Goal: Task Accomplishment & Management: Complete application form

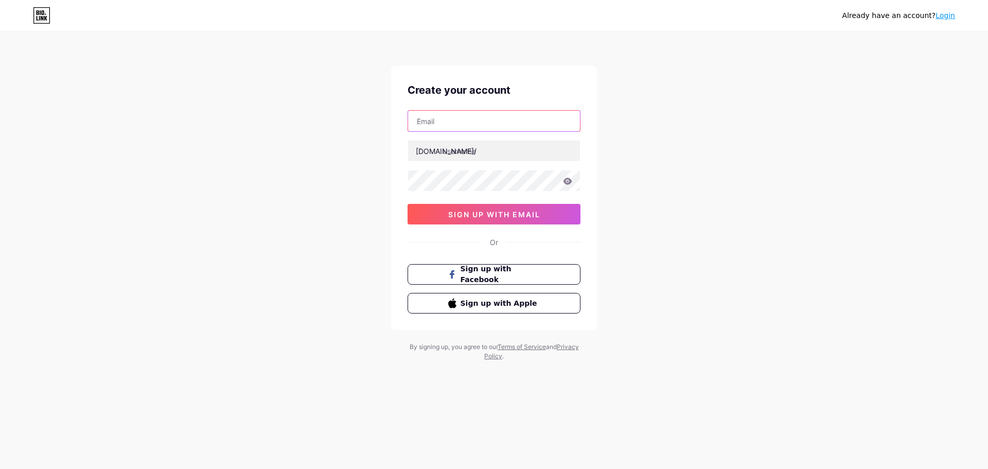
click at [478, 127] on input "text" at bounding box center [494, 121] width 172 height 21
click at [306, 148] on div "Already have an account? Login Create your account [DOMAIN_NAME]/ 0cAFcWeA788i9…" at bounding box center [494, 197] width 988 height 394
click at [466, 147] on input "text" at bounding box center [494, 150] width 172 height 21
click at [744, 150] on div "Already have an account? Login Create your account [DOMAIN_NAME]/ 0cAFcWeA788i9…" at bounding box center [494, 197] width 988 height 394
click at [507, 274] on span "Sign up with Facebook" at bounding box center [500, 274] width 81 height 22
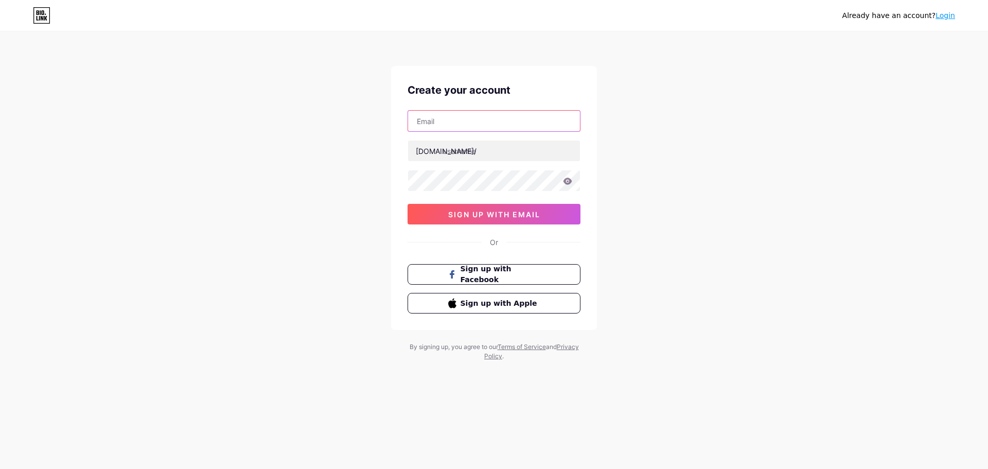
click at [427, 116] on input "text" at bounding box center [494, 121] width 172 height 21
type input "altrusiaevents@gmail.com"
click at [479, 153] on input "text" at bounding box center [494, 150] width 172 height 21
paste input "conversationalaicxsummit"
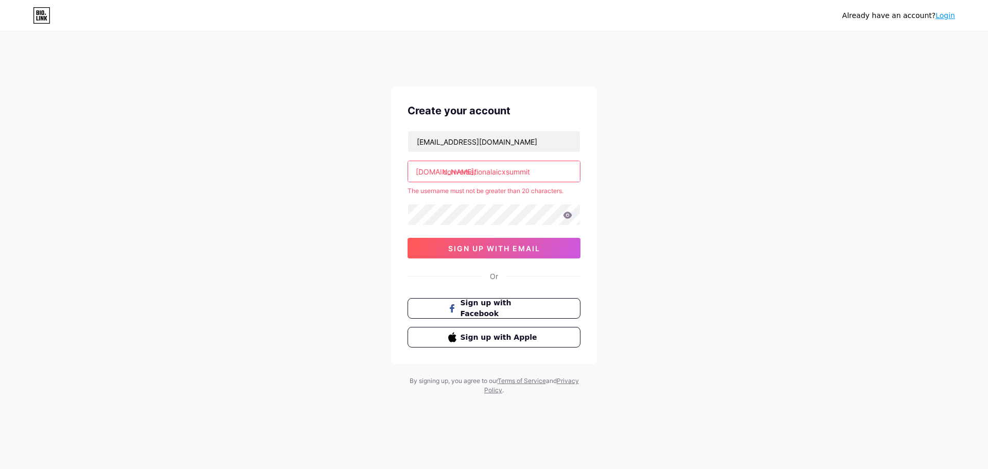
click at [442, 166] on div "[DOMAIN_NAME]/" at bounding box center [446, 171] width 61 height 11
click at [556, 161] on input "conversationalaicxsummit" at bounding box center [494, 171] width 172 height 21
type input "c"
click at [737, 182] on div "Already have an account? Login Create your account altrusiaevents@gmail.com bio…" at bounding box center [494, 224] width 988 height 407
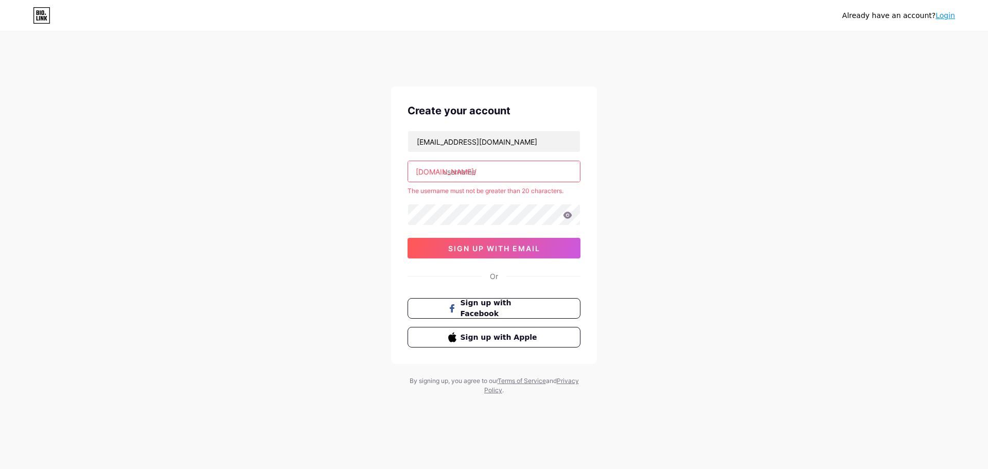
click at [718, 157] on div "Already have an account? Login Create your account altrusiaevents@gmail.com bio…" at bounding box center [494, 224] width 988 height 407
drag, startPoint x: 718, startPoint y: 157, endPoint x: 704, endPoint y: 161, distance: 14.5
click at [718, 157] on div "Already have an account? Login Create your account altrusiaevents@gmail.com bio…" at bounding box center [494, 224] width 988 height 407
click at [842, 241] on div "Already have an account? Login Create your account altrusiaevents@gmail.com bio…" at bounding box center [494, 224] width 988 height 407
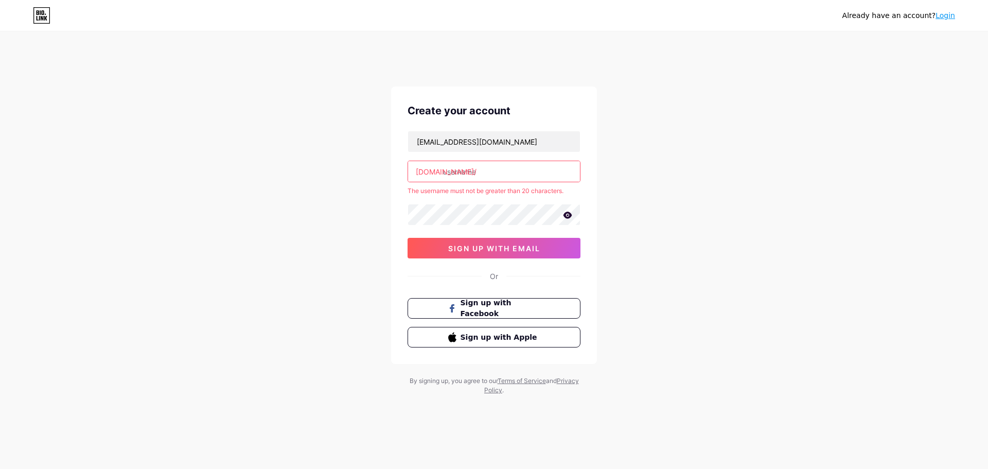
click at [564, 211] on icon at bounding box center [567, 214] width 9 height 7
click at [495, 161] on input "text" at bounding box center [494, 171] width 172 height 21
click at [486, 244] on span "sign up with email" at bounding box center [494, 248] width 92 height 9
click at [478, 161] on input "text" at bounding box center [494, 171] width 172 height 21
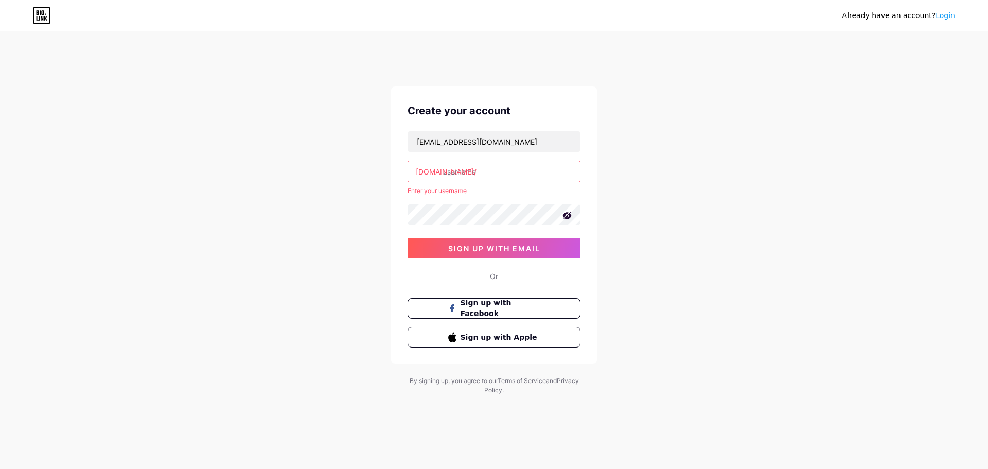
click at [477, 161] on input "text" at bounding box center [494, 171] width 172 height 21
click at [498, 161] on input "text" at bounding box center [494, 171] width 172 height 21
paste input "conversationalaicxsummit"
click at [541, 161] on input "conversationalaicxsummit" at bounding box center [494, 171] width 172 height 21
click at [510, 244] on span "sign up with email" at bounding box center [494, 248] width 92 height 9
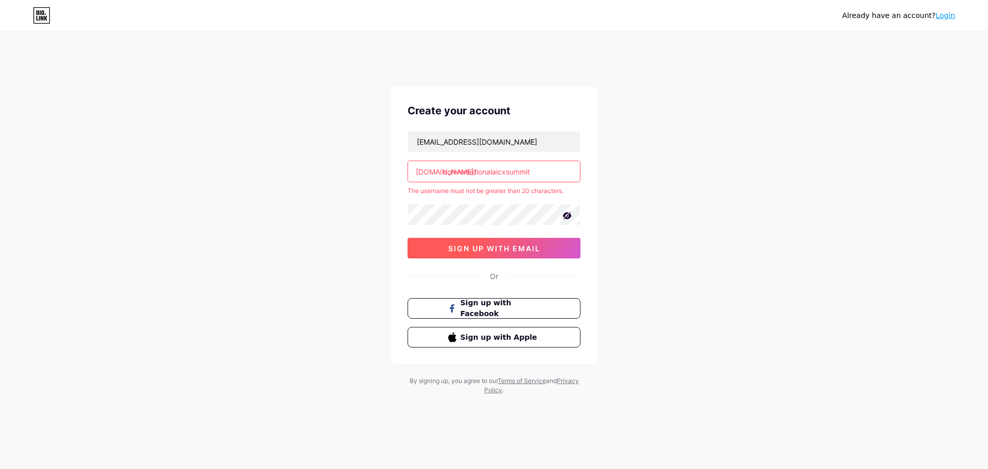
click at [469, 244] on span "sign up with email" at bounding box center [494, 248] width 92 height 9
click at [542, 161] on input "conversationalaicxsummit" at bounding box center [494, 171] width 172 height 21
click at [441, 166] on div "[DOMAIN_NAME]/" at bounding box center [446, 171] width 61 height 11
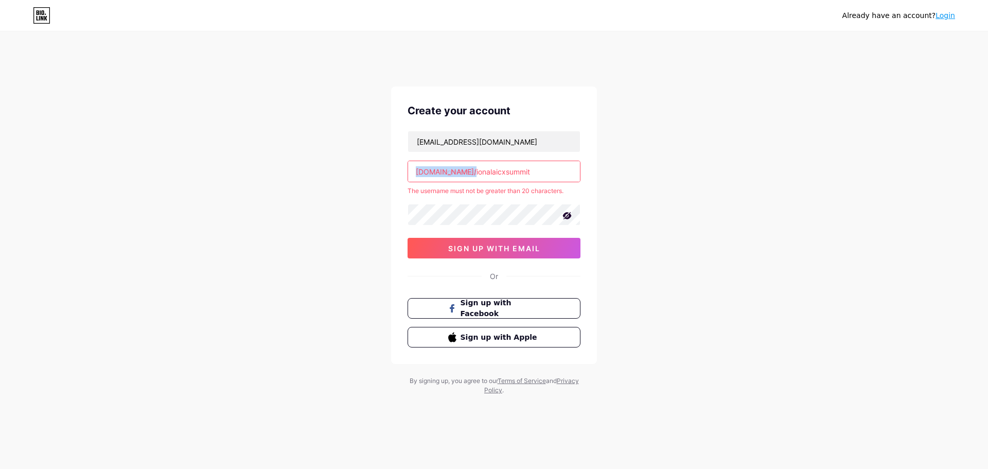
drag, startPoint x: 441, startPoint y: 150, endPoint x: 424, endPoint y: 151, distance: 17.0
click at [424, 166] on div "[DOMAIN_NAME]/" at bounding box center [446, 171] width 61 height 11
click at [632, 157] on div "Already have an account? Login Create your account altrusiaevents@gmail.com bio…" at bounding box center [494, 224] width 988 height 407
click at [650, 231] on div "Already have an account? Login Create your account altrusiaevents@gmail.com bio…" at bounding box center [494, 224] width 988 height 407
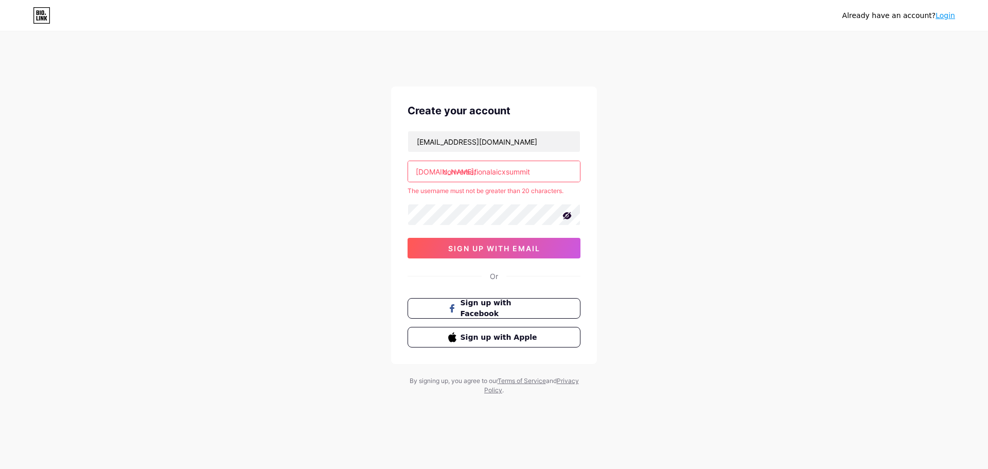
click at [526, 161] on input "conversationalaicxsummit" at bounding box center [494, 171] width 172 height 21
click at [546, 161] on input "conversationalaicxsummit" at bounding box center [494, 171] width 172 height 21
type input "c"
click at [821, 198] on div "Already have an account? Login Create your account altrusiaevents@gmail.com bio…" at bounding box center [494, 224] width 988 height 407
click at [486, 161] on input "text" at bounding box center [494, 171] width 172 height 21
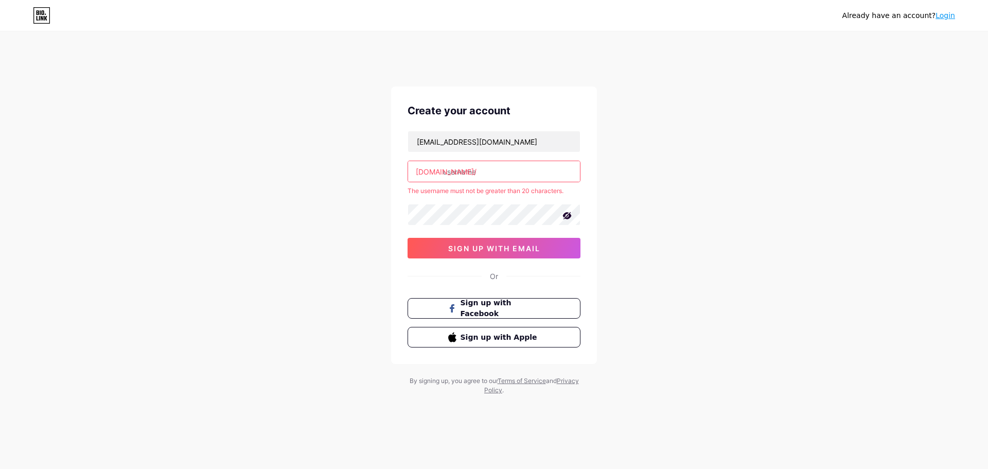
click at [817, 115] on div "Already have an account? Login Create your account altrusiaevents@gmail.com bio…" at bounding box center [494, 224] width 988 height 407
click at [528, 161] on input "text" at bounding box center [494, 171] width 172 height 21
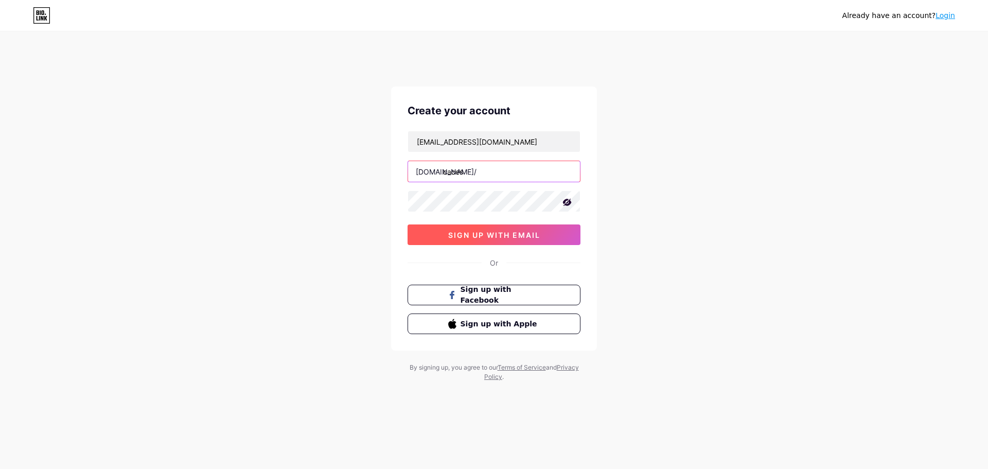
type input "caces"
click at [494, 230] on span "sign up with email" at bounding box center [494, 234] width 92 height 9
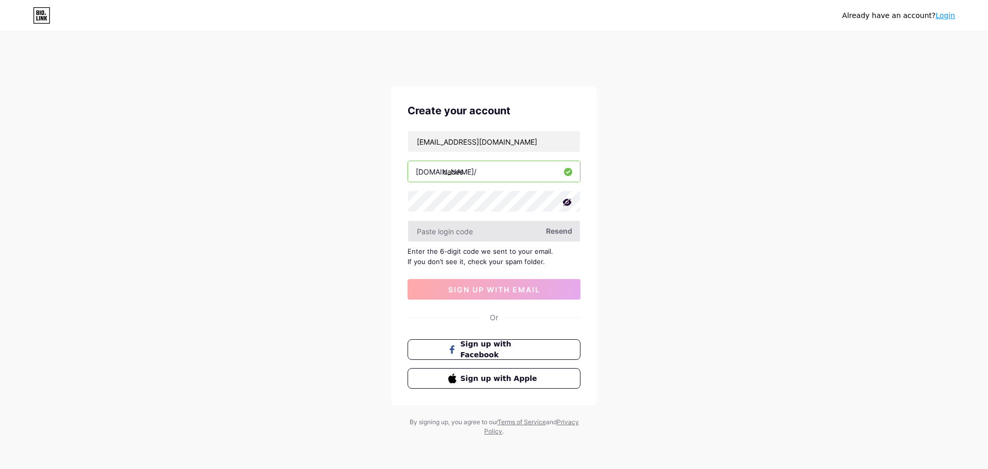
click at [478, 221] on input "text" at bounding box center [494, 231] width 172 height 21
click at [439, 221] on input "text" at bounding box center [494, 231] width 172 height 21
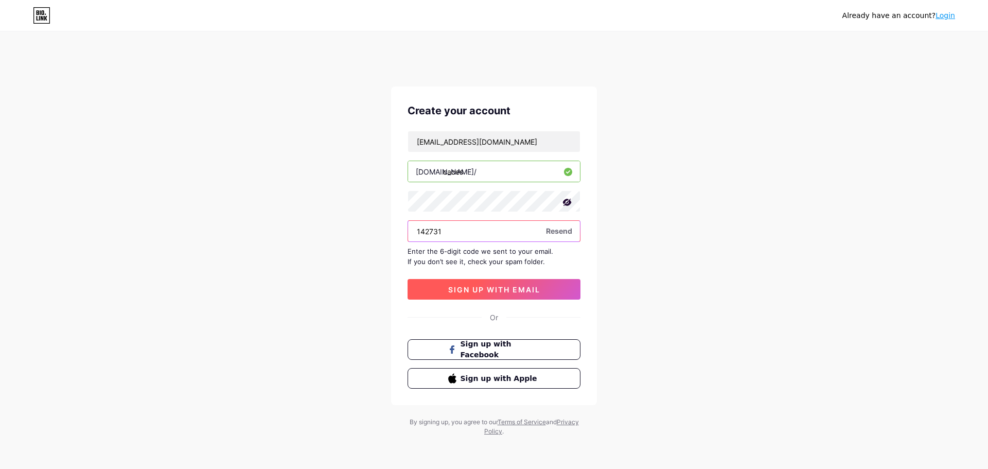
type input "142731"
click at [490, 285] on span "sign up with email" at bounding box center [494, 289] width 92 height 9
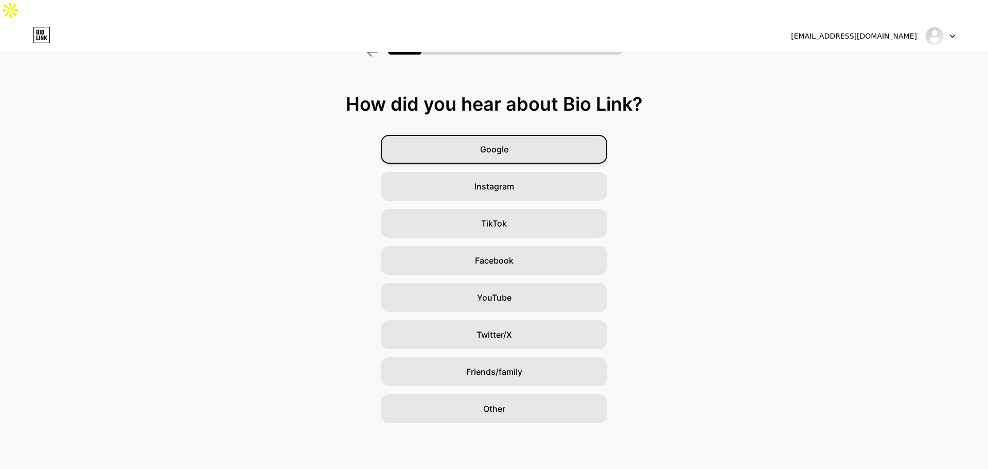
click at [504, 143] on span "Google" at bounding box center [494, 149] width 28 height 12
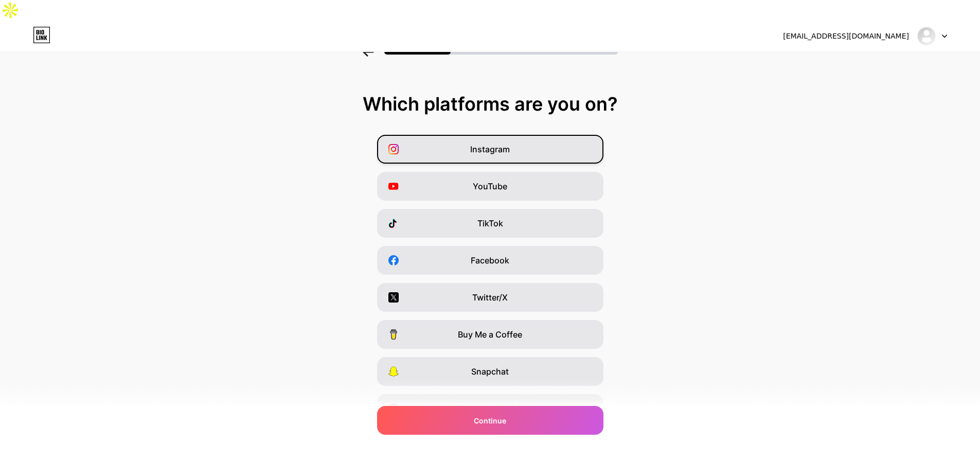
click at [500, 143] on span "Instagram" at bounding box center [490, 149] width 40 height 12
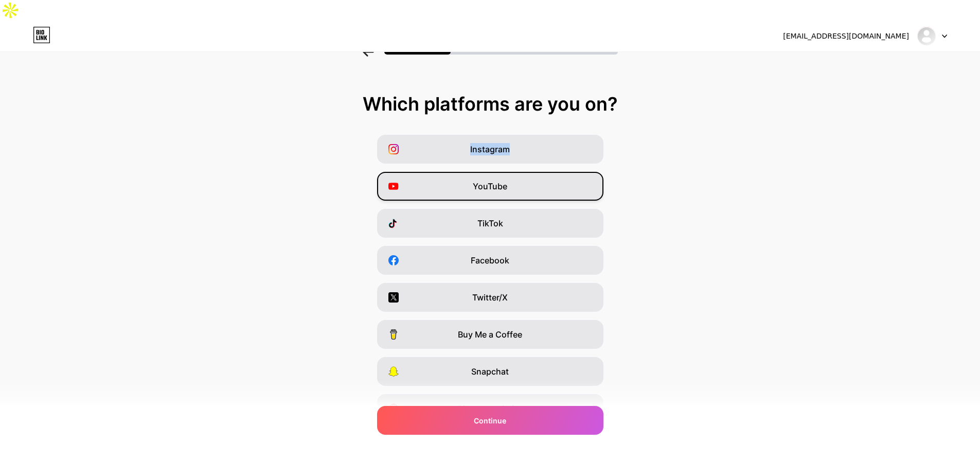
click at [536, 172] on div "YouTube" at bounding box center [490, 186] width 226 height 29
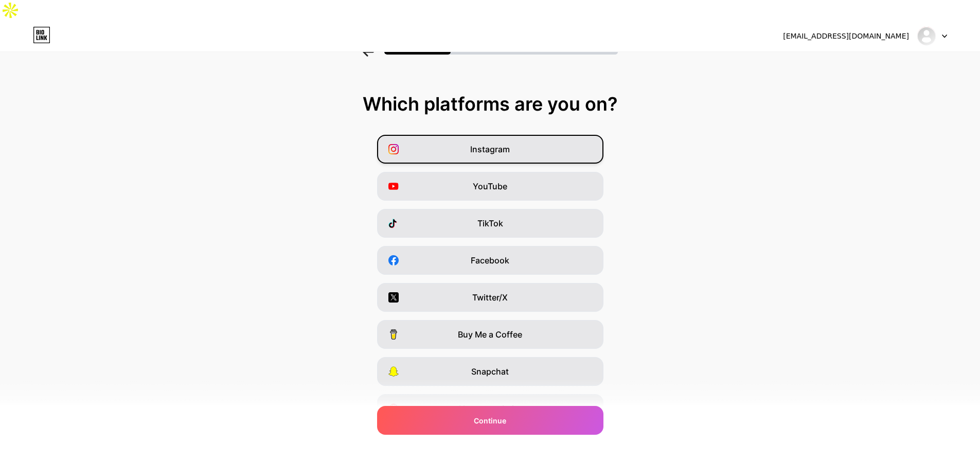
click at [527, 135] on div "Instagram" at bounding box center [490, 149] width 226 height 29
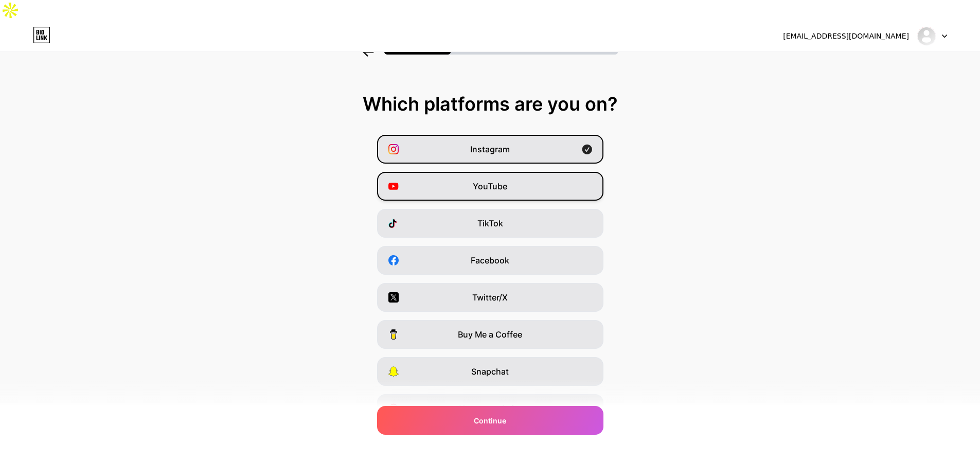
click at [528, 172] on div "YouTube" at bounding box center [490, 186] width 226 height 29
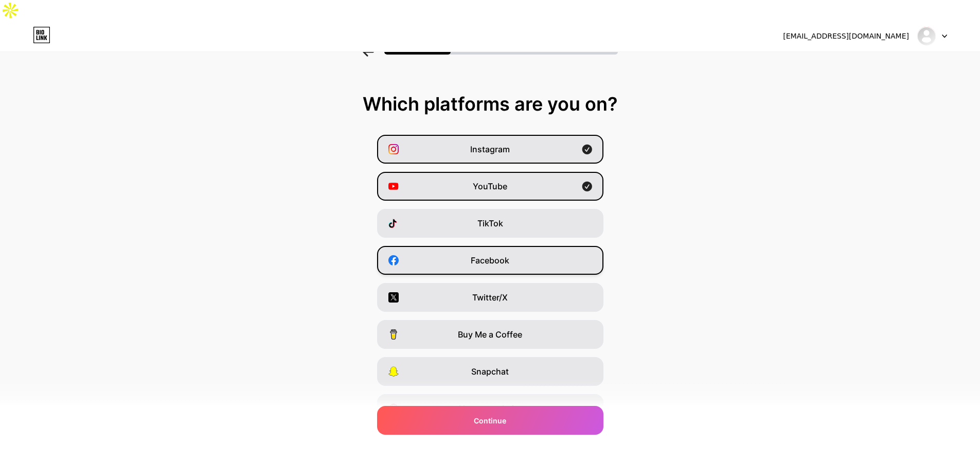
click at [506, 254] on span "Facebook" at bounding box center [490, 260] width 39 height 12
click at [547, 283] on div "Twitter/X" at bounding box center [490, 297] width 226 height 29
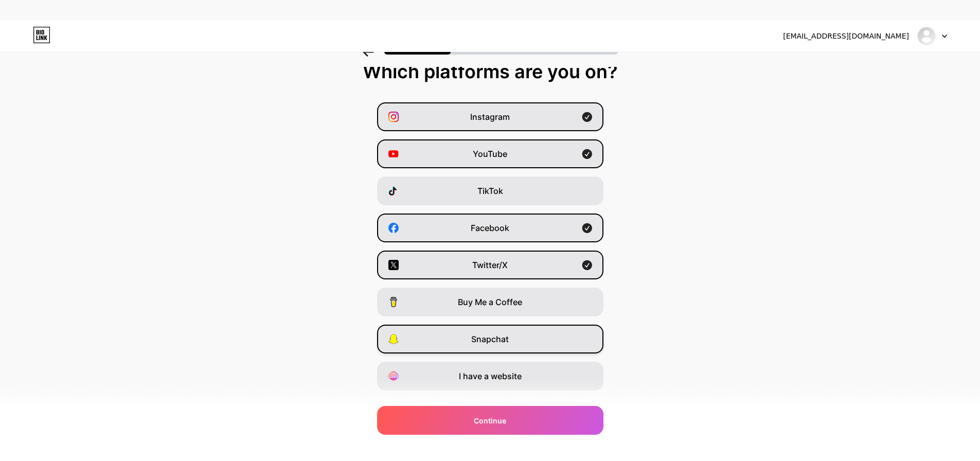
scroll to position [34, 0]
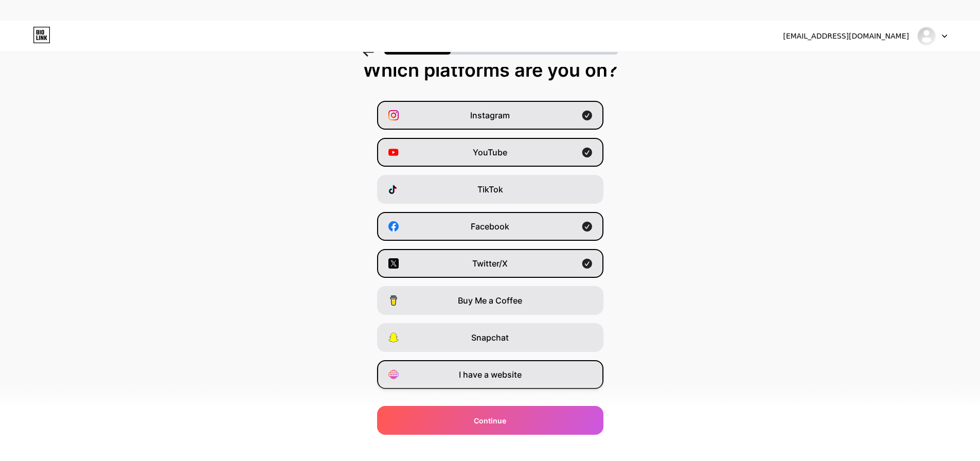
click at [531, 360] on div "I have a website" at bounding box center [490, 374] width 226 height 29
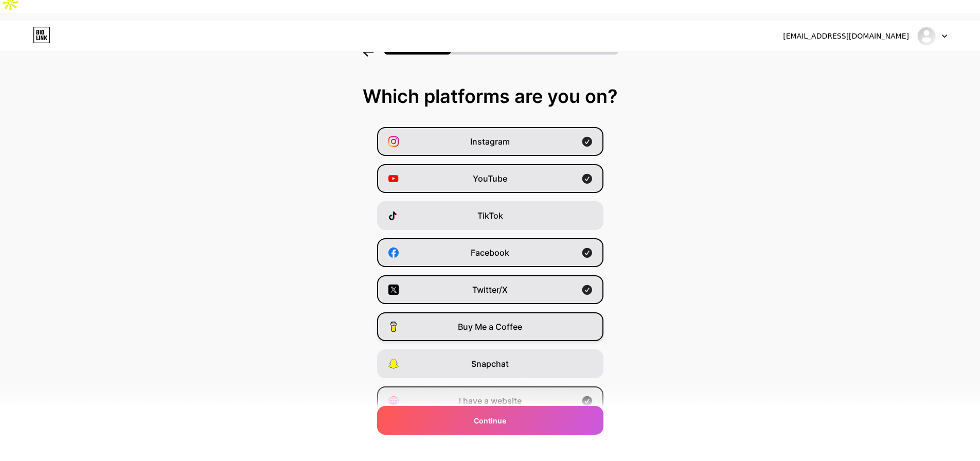
scroll to position [0, 0]
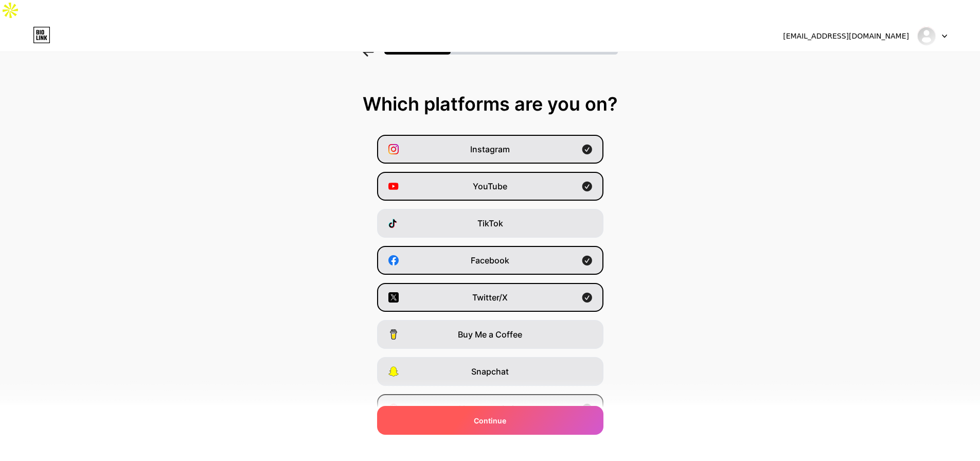
click at [506, 419] on span "Continue" at bounding box center [490, 420] width 32 height 11
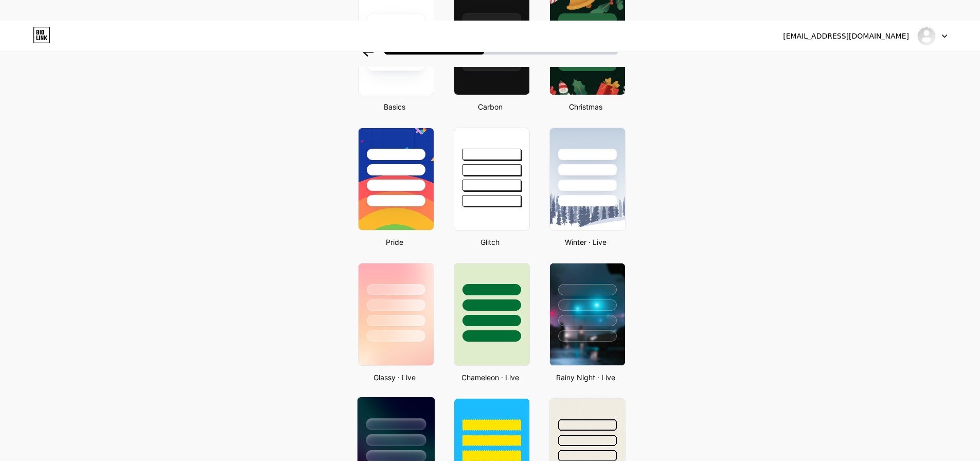
scroll to position [257, 0]
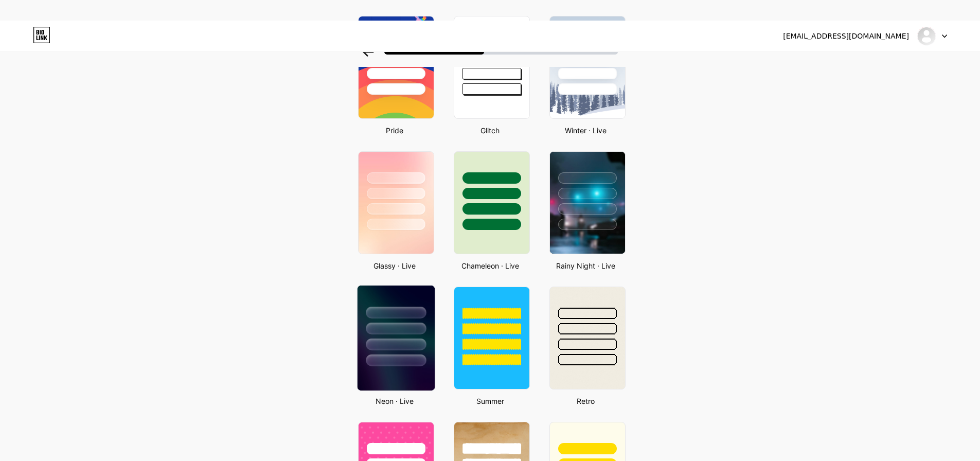
click at [400, 323] on div at bounding box center [396, 329] width 60 height 12
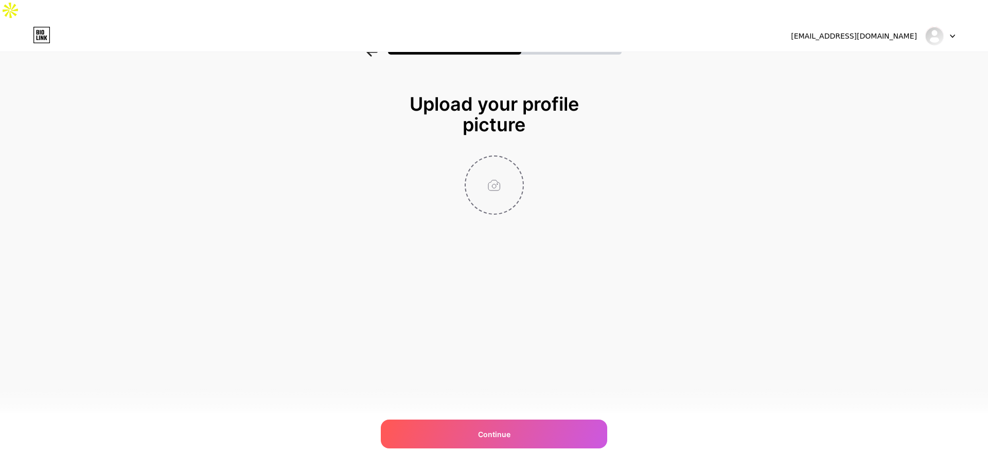
click at [490, 163] on input "file" at bounding box center [494, 184] width 57 height 57
type input "C:\fakepath\Untitled design (19).png"
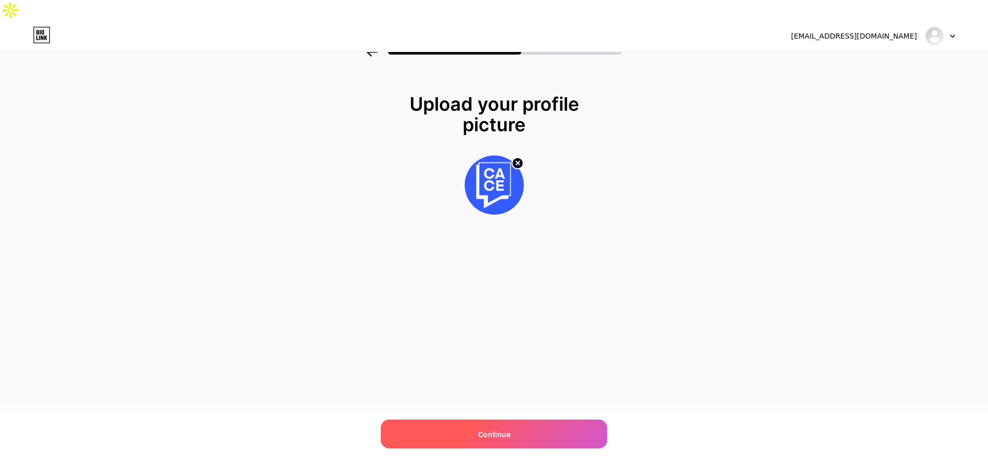
click at [507, 438] on span "Continue" at bounding box center [494, 434] width 32 height 11
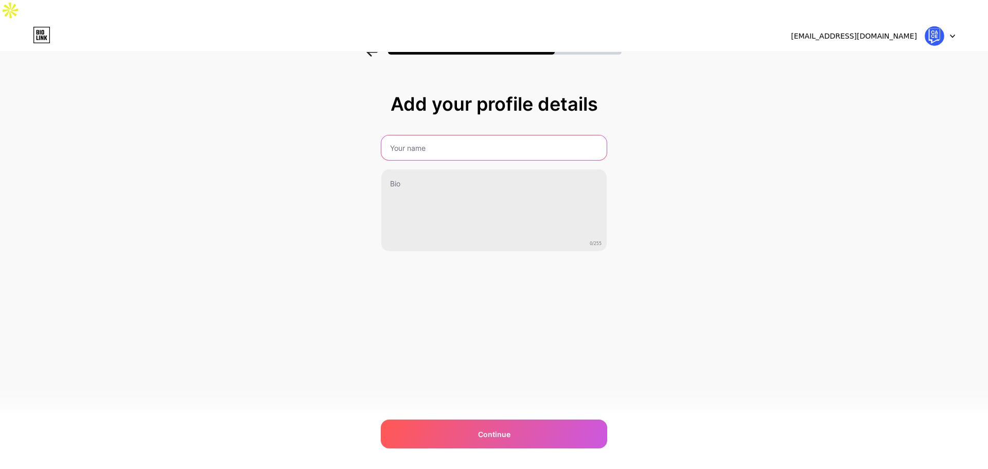
click at [407, 135] on input "text" at bounding box center [493, 147] width 225 height 25
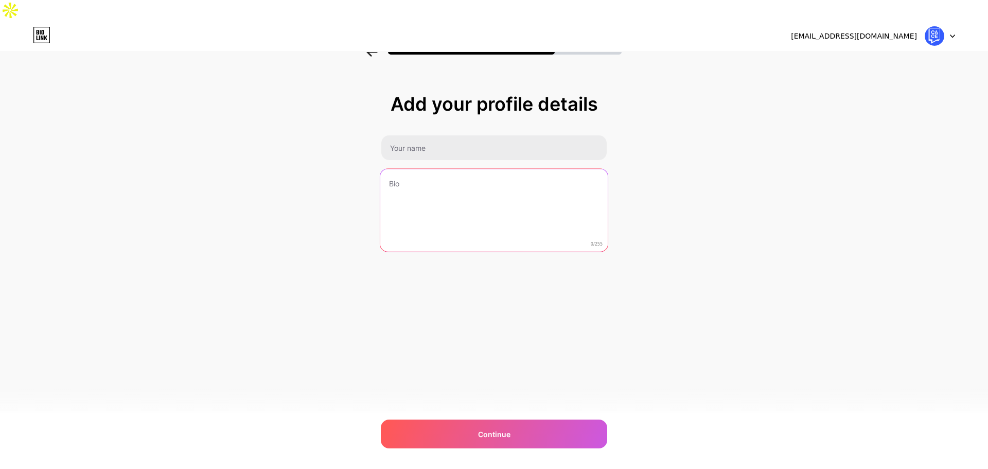
click at [397, 169] on textarea at bounding box center [493, 211] width 227 height 84
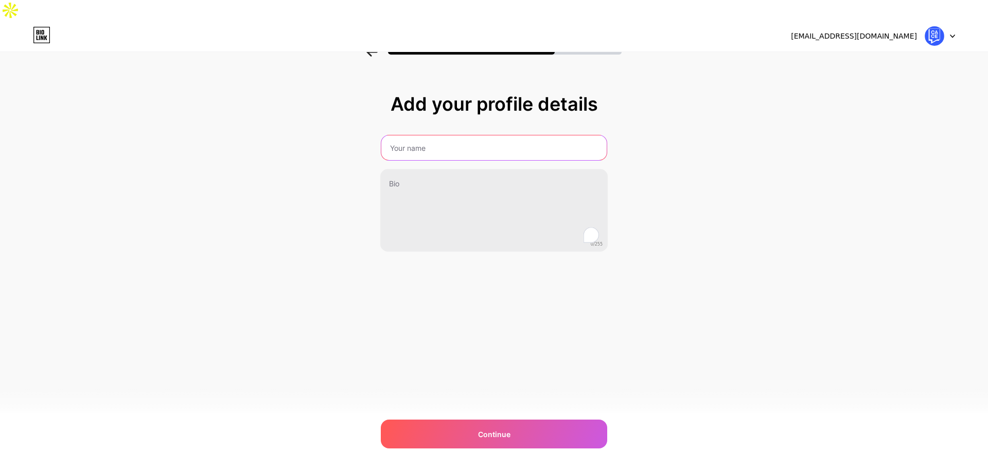
click at [441, 135] on input "text" at bounding box center [493, 147] width 225 height 25
click at [441, 135] on input "text" at bounding box center [493, 147] width 227 height 25
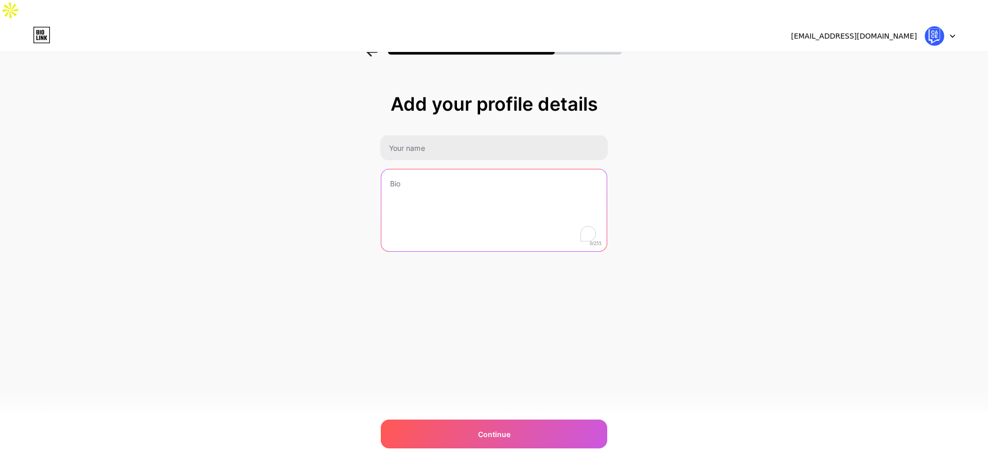
click at [409, 169] on textarea "To enrich screen reader interactions, please activate Accessibility in Grammarl…" at bounding box center [493, 210] width 225 height 83
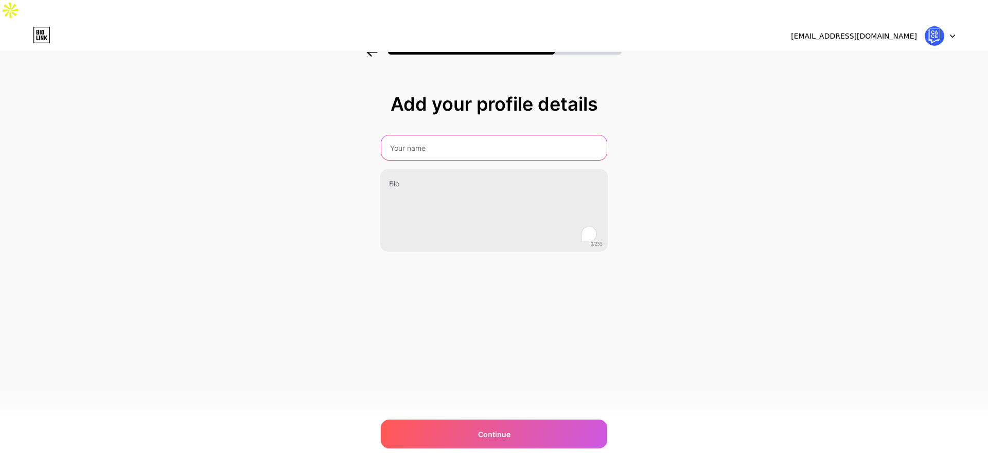
click at [407, 135] on input "text" at bounding box center [493, 147] width 225 height 25
paste input "🎤 Conversational AI & CX Summit | Europe & Asia"
type input "🎤 Conversational AI & CX Summit | Europe & Asia"
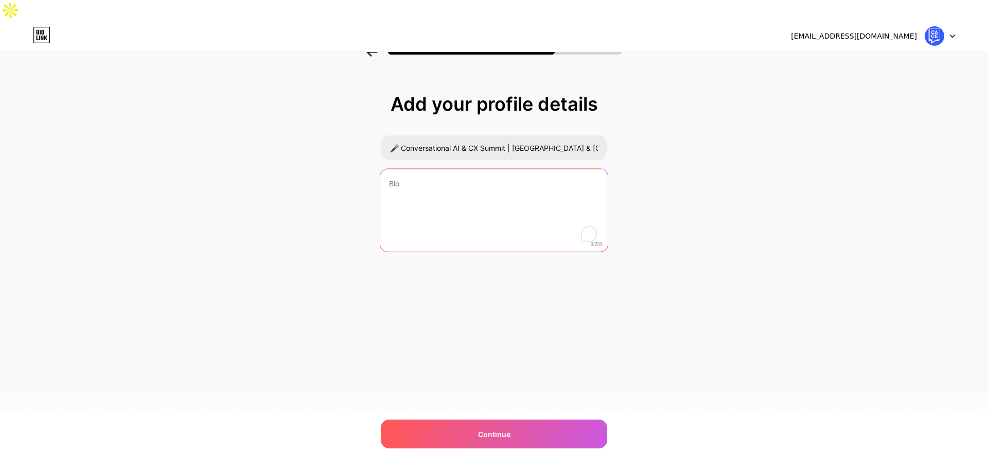
click at [435, 169] on textarea "To enrich screen reader interactions, please activate Accessibility in Grammarl…" at bounding box center [493, 211] width 227 height 84
paste textarea "🎤 Conversational AI & CX Summit | Europe & Asia 💡 Redefining CX with Conversati…"
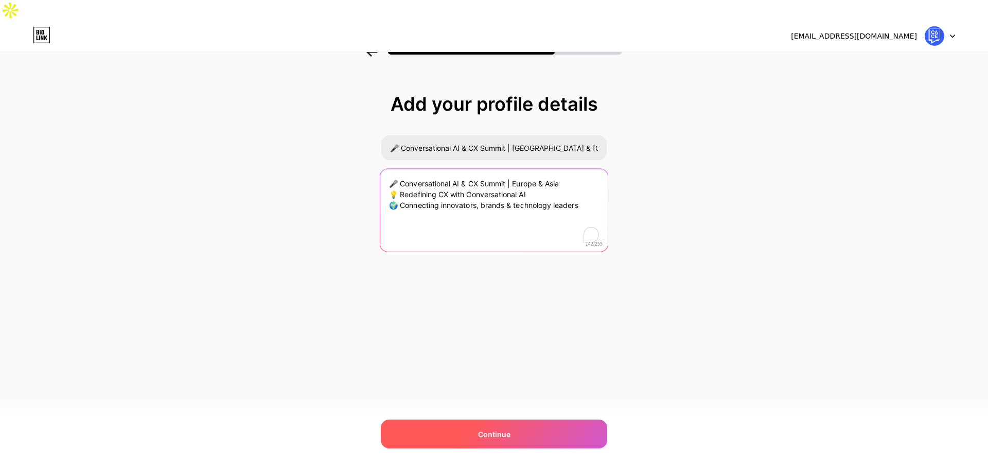
type textarea "🎤 Conversational AI & CX Summit | Europe & Asia 💡 Redefining CX with Conversati…"
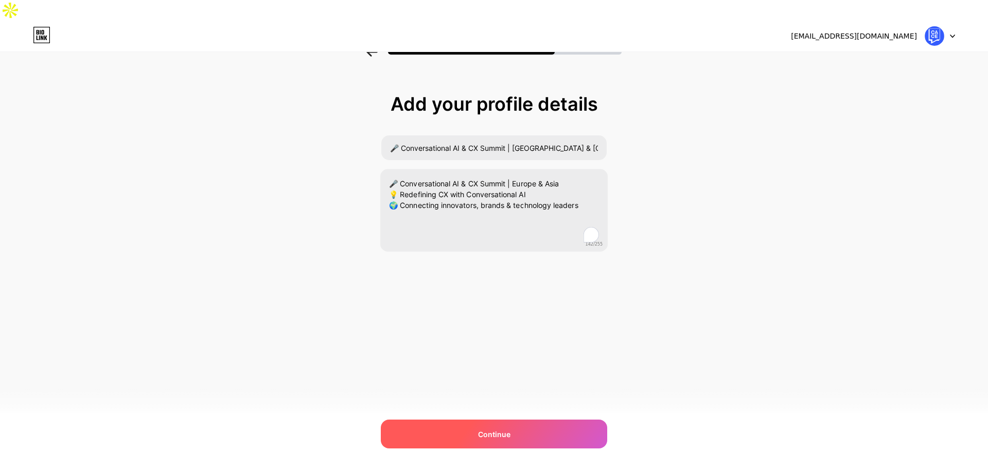
click at [501, 426] on div "Continue" at bounding box center [494, 433] width 226 height 29
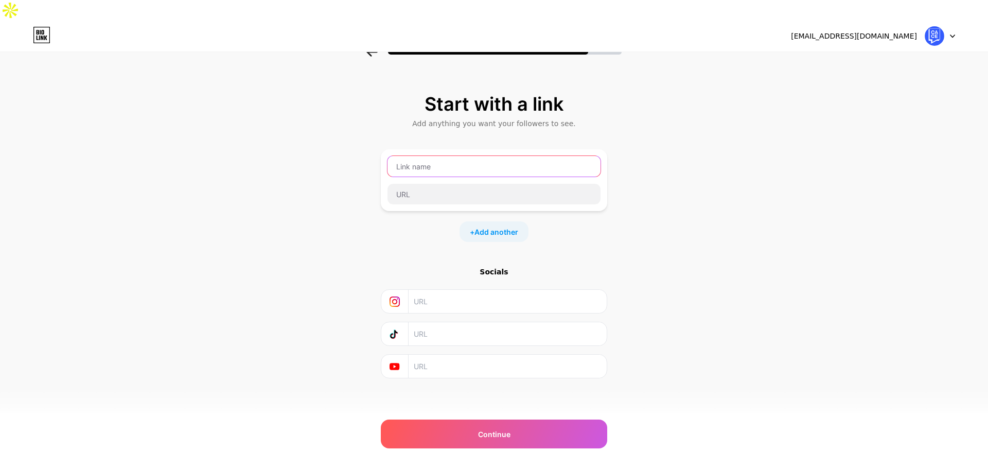
click at [410, 156] on input "text" at bounding box center [493, 166] width 213 height 21
paste input "https://conversationaltechsummit.com/"
type input "https://conversationaltechsummit.com/"
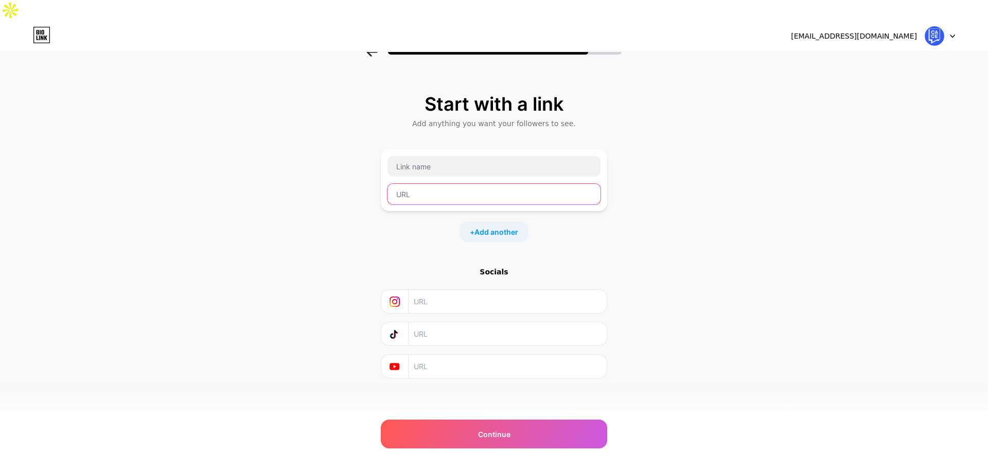
click at [427, 184] on input "text" at bounding box center [493, 194] width 213 height 21
paste input "https://conversationaltechsummit.com/"
type input "https://conversationaltechsummit.com/"
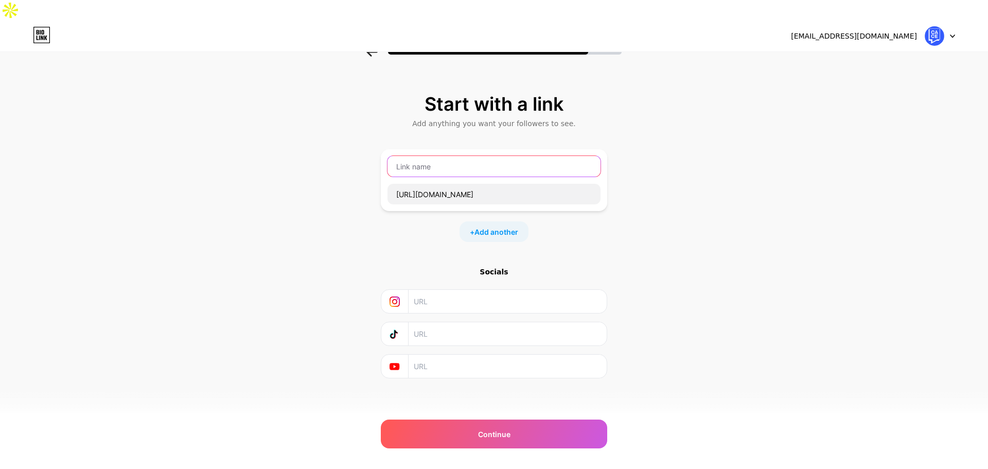
click at [425, 156] on input "text" at bounding box center [493, 166] width 213 height 21
type input "Conversational Tech Summit"
click at [706, 180] on div "Start with a link Add anything you want your followers to see. Conversational T…" at bounding box center [494, 249] width 988 height 362
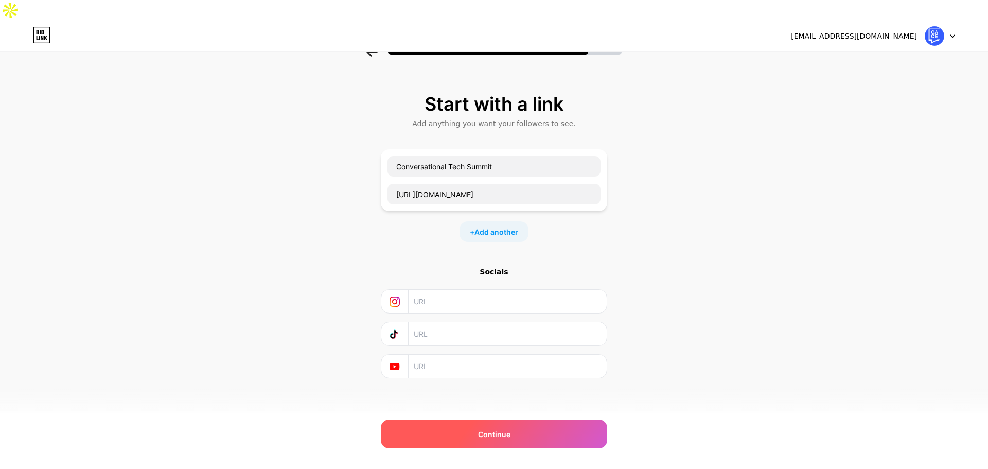
click at [500, 432] on span "Continue" at bounding box center [494, 434] width 32 height 11
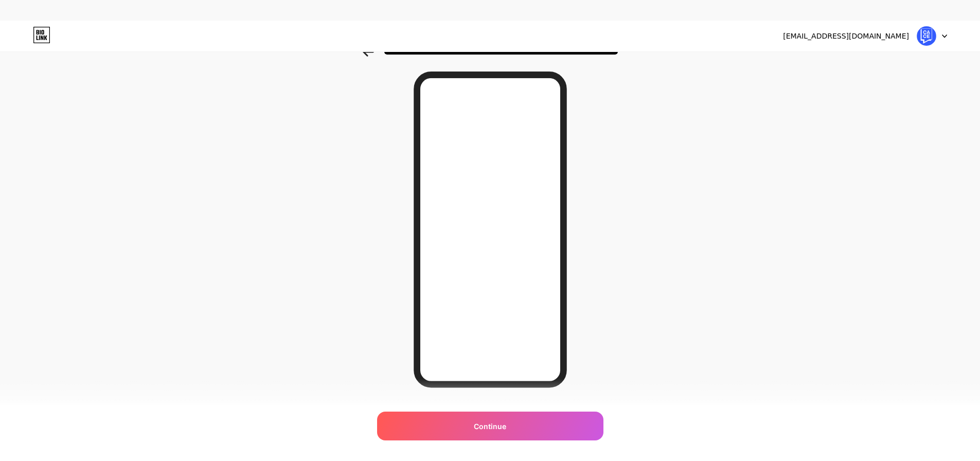
scroll to position [56, 0]
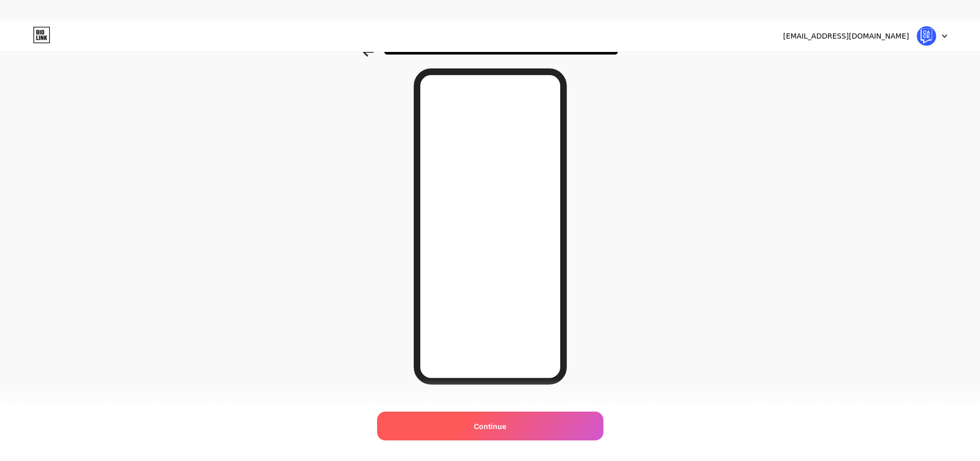
click at [490, 430] on span "Continue" at bounding box center [490, 426] width 32 height 11
